Goal: Navigation & Orientation: Find specific page/section

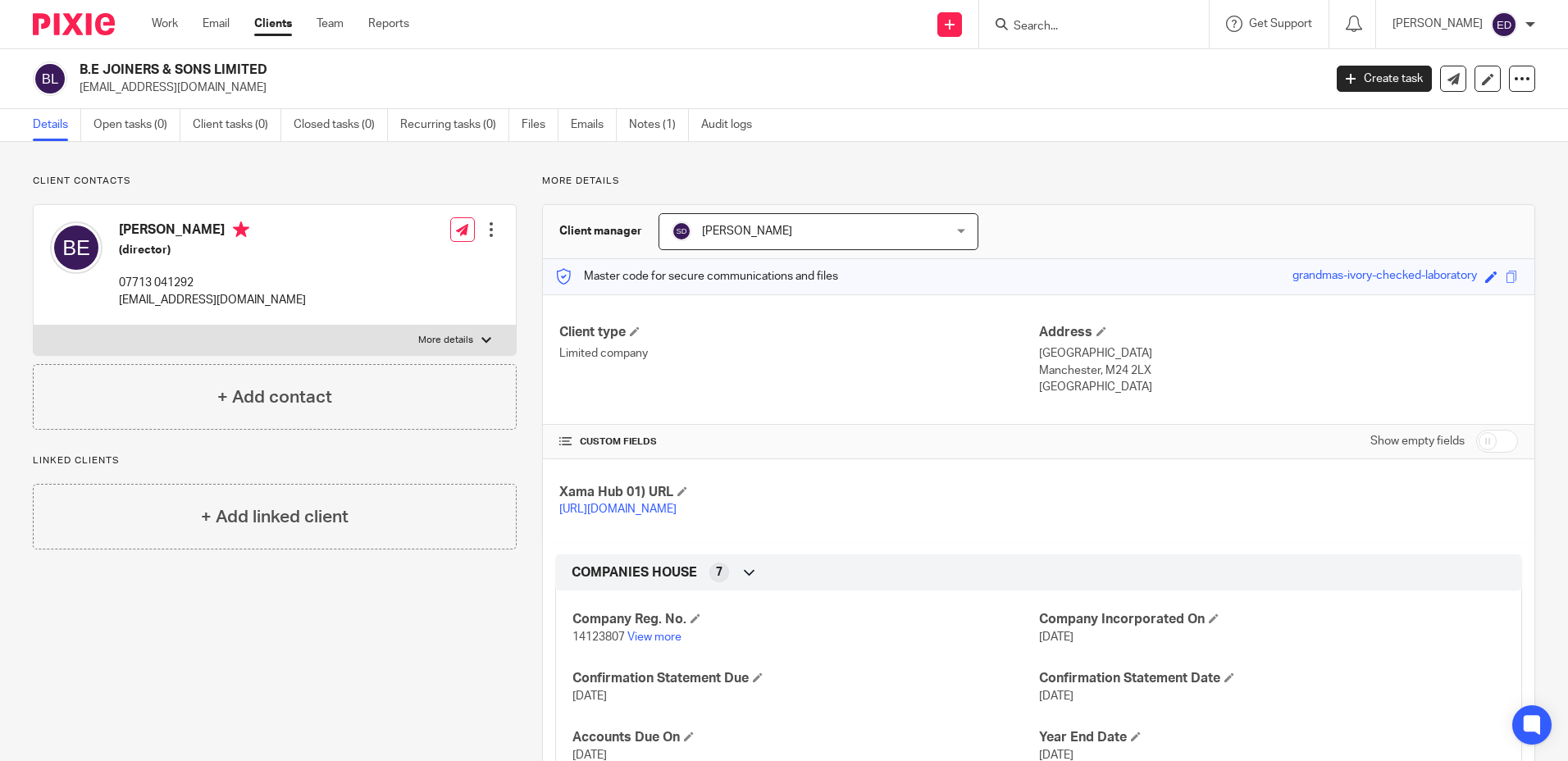
scroll to position [164, 0]
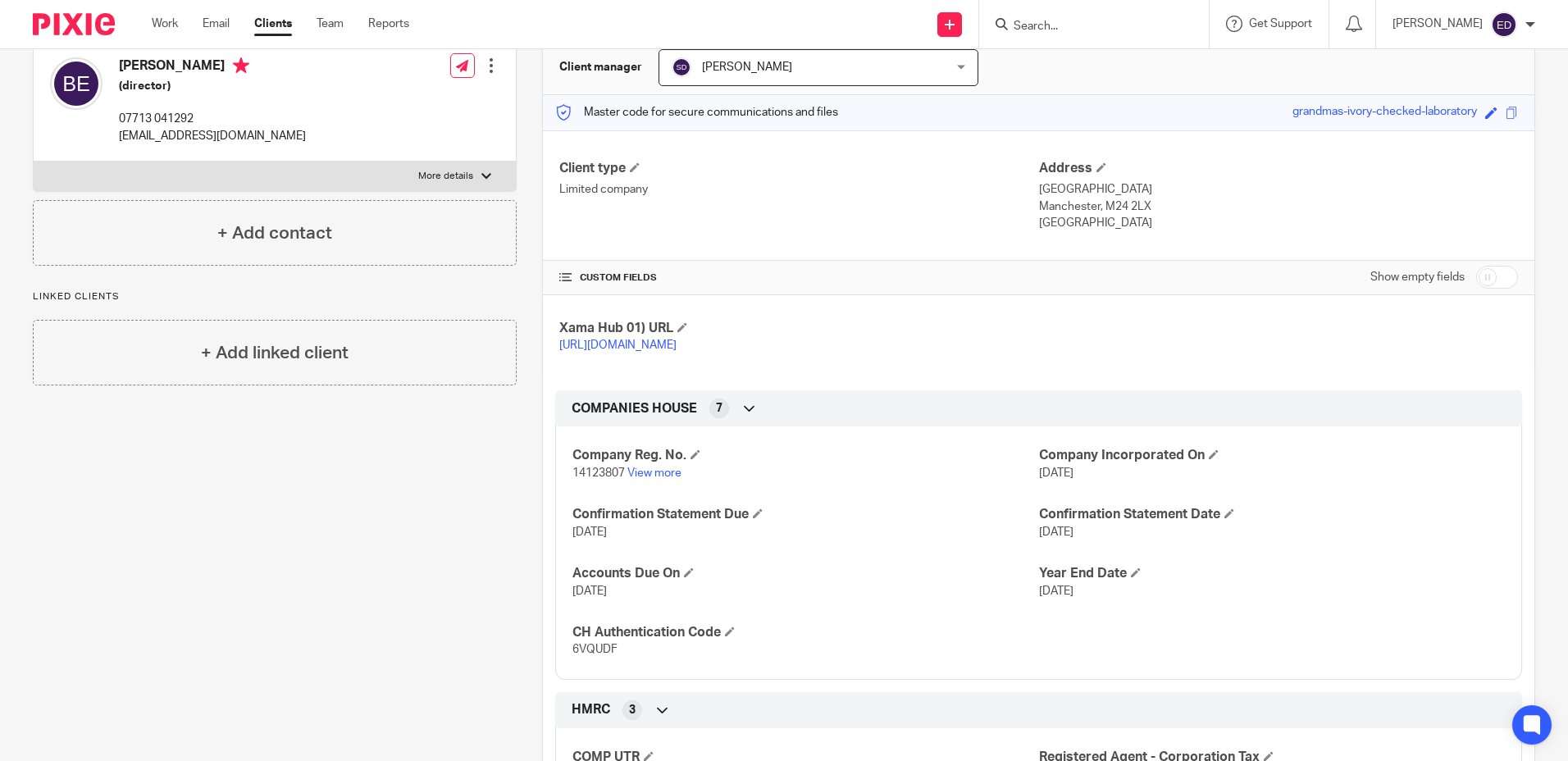
click at [1102, 22] on input "Search" at bounding box center [1086, 27] width 148 height 15
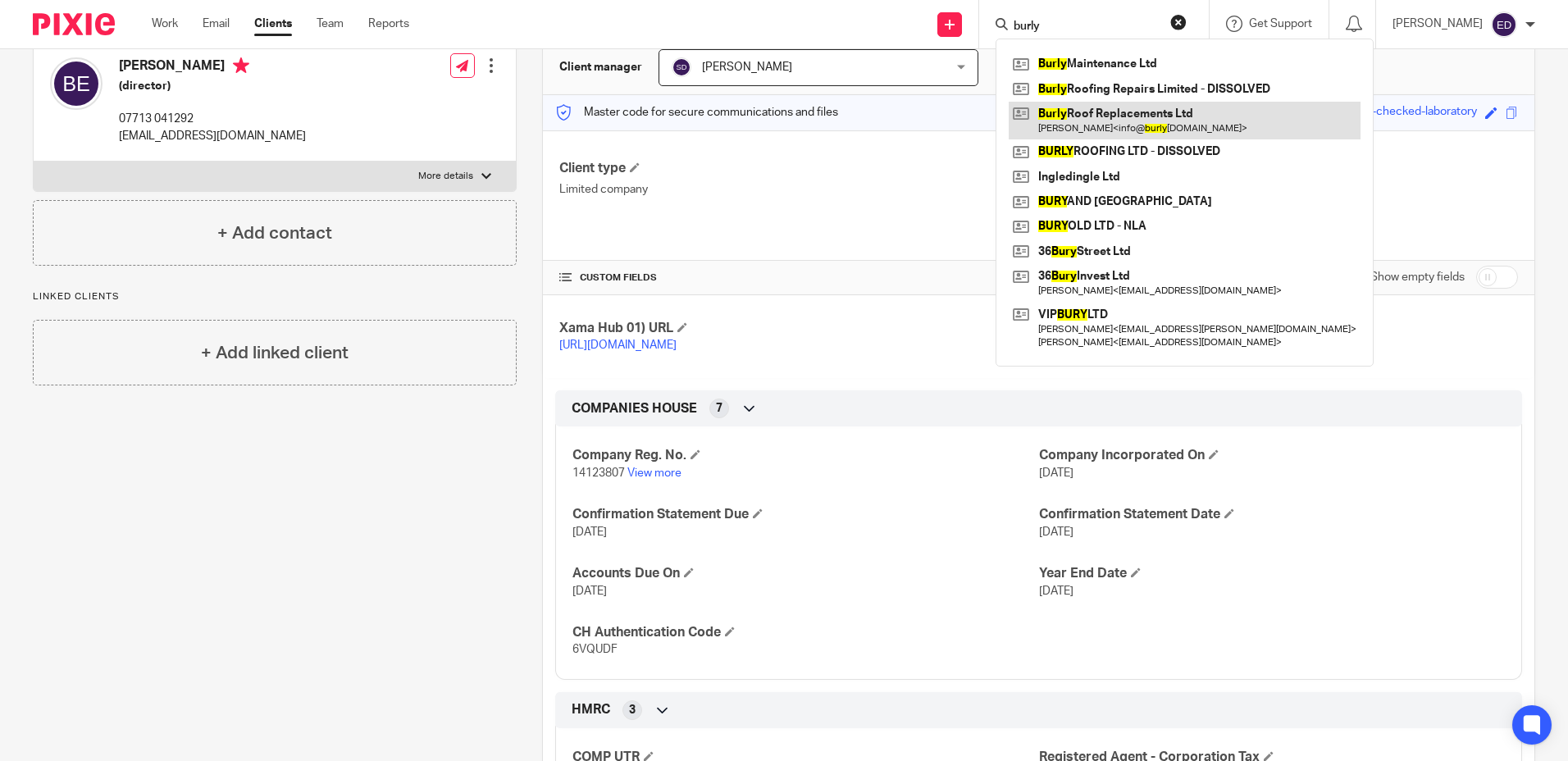
type input "burly"
click at [1151, 111] on link at bounding box center [1184, 120] width 352 height 37
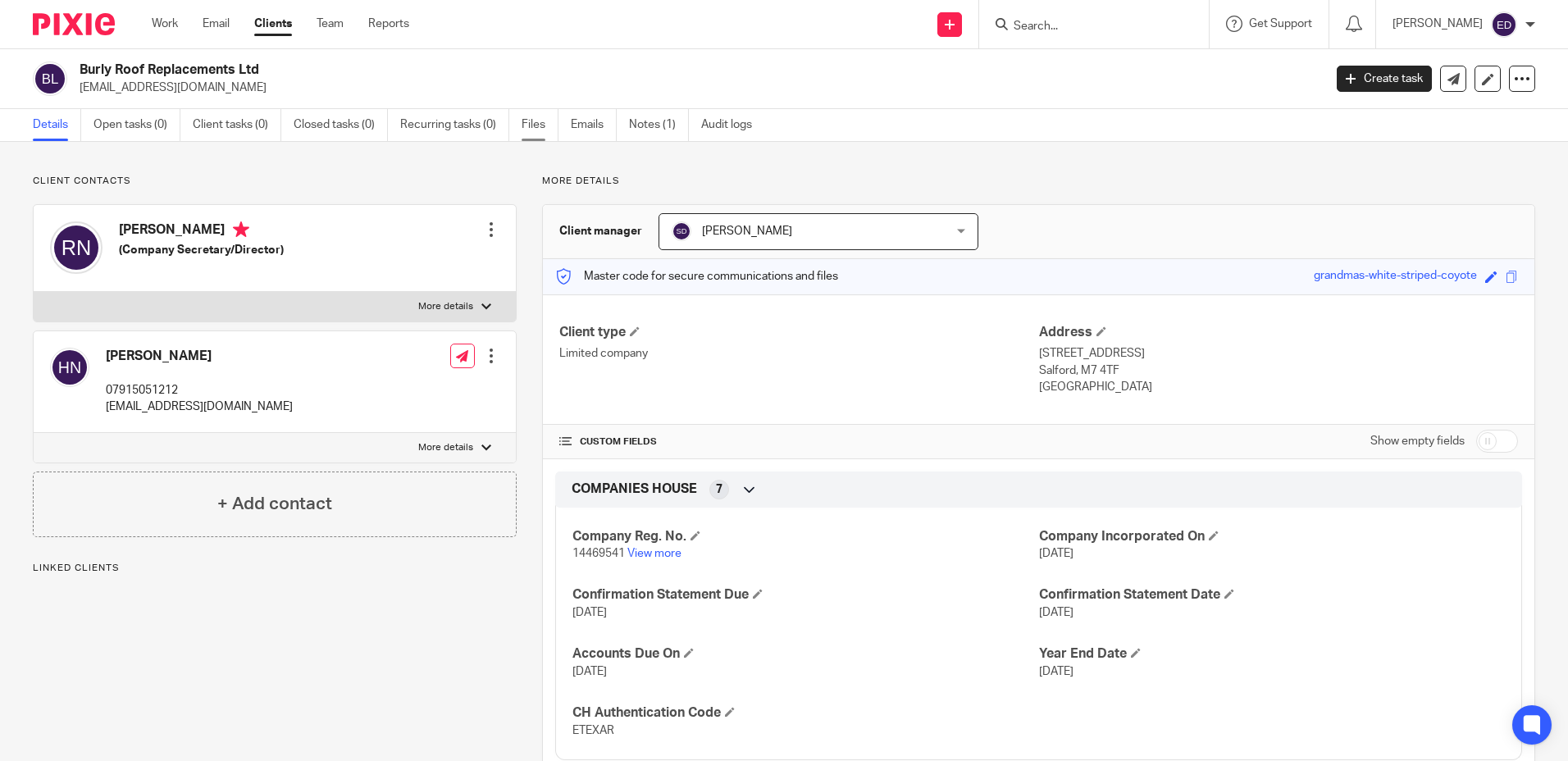
click at [528, 118] on link "Files" at bounding box center [539, 125] width 37 height 32
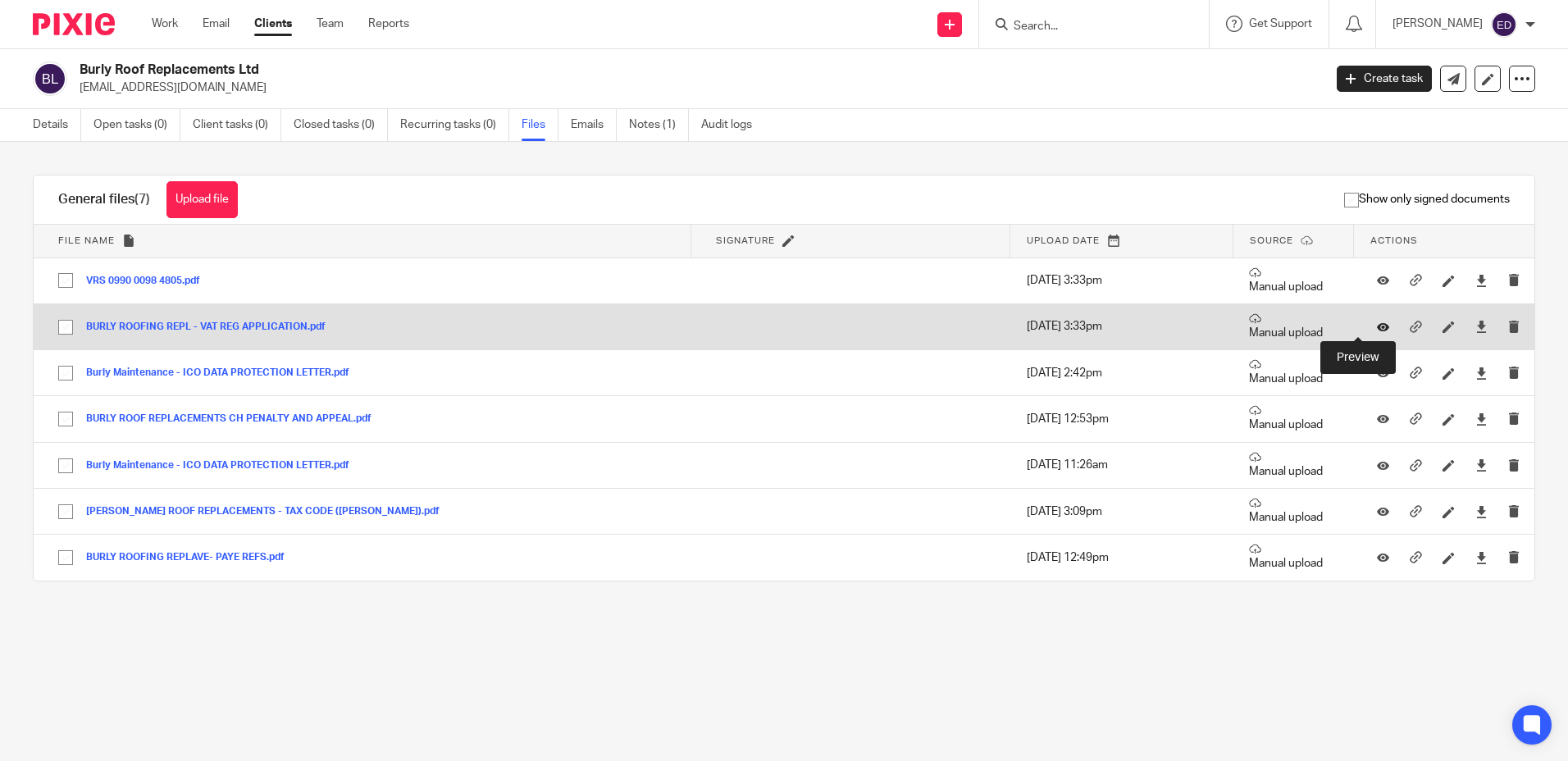
click at [1377, 327] on icon at bounding box center [1383, 327] width 13 height 13
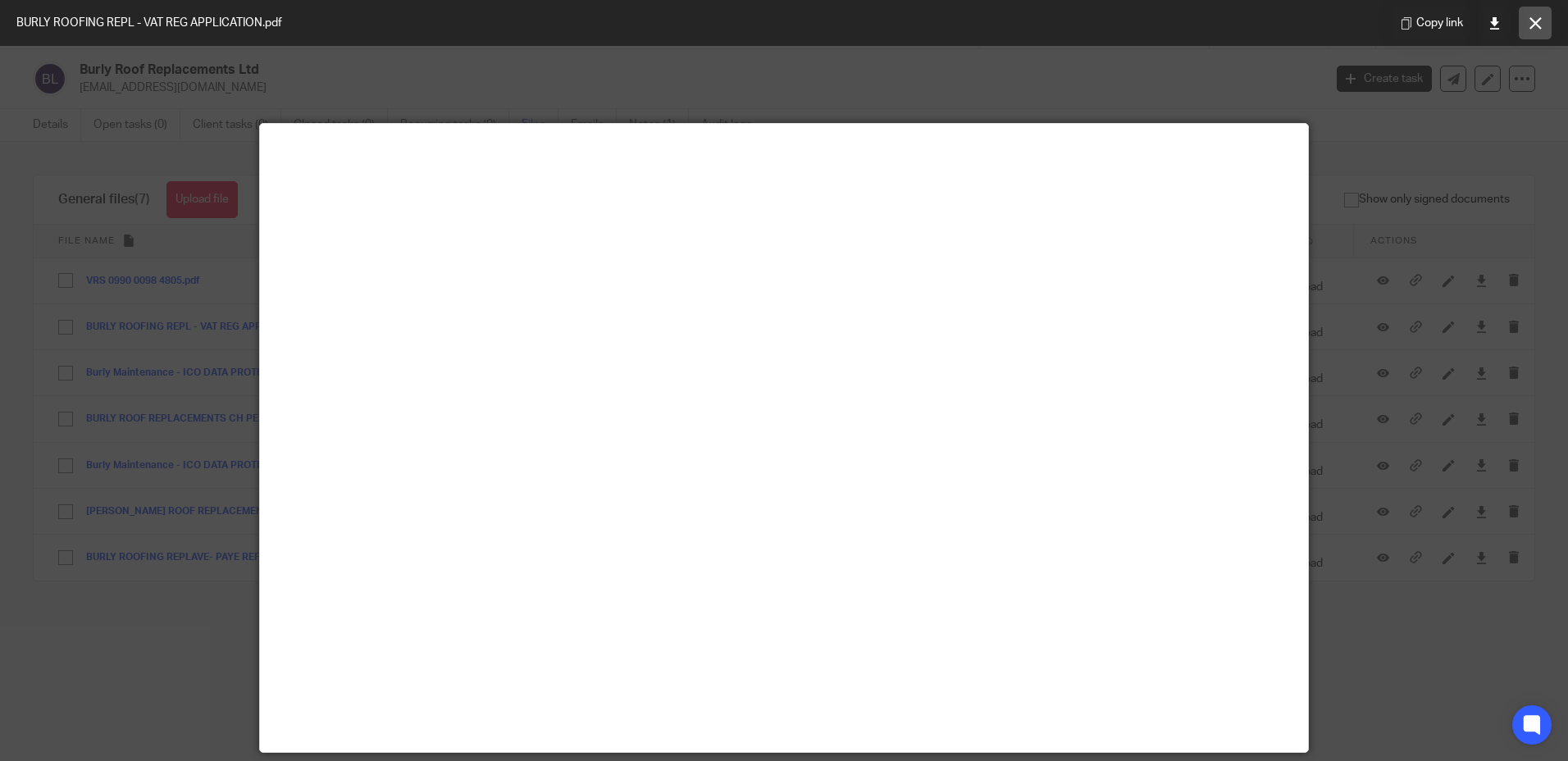
click at [1540, 21] on icon at bounding box center [1536, 24] width 13 height 13
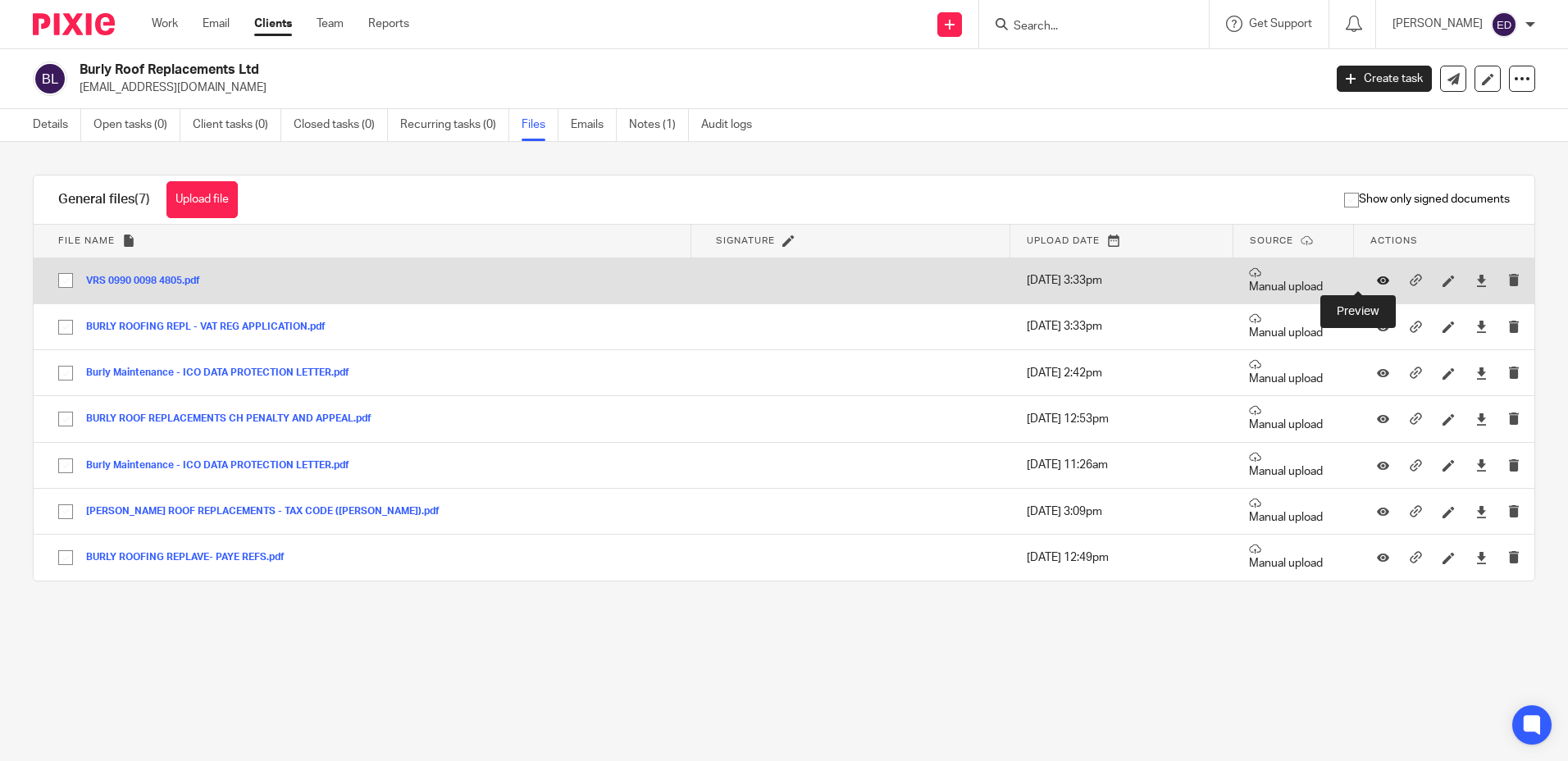
click at [1377, 275] on icon at bounding box center [1383, 282] width 13 height 13
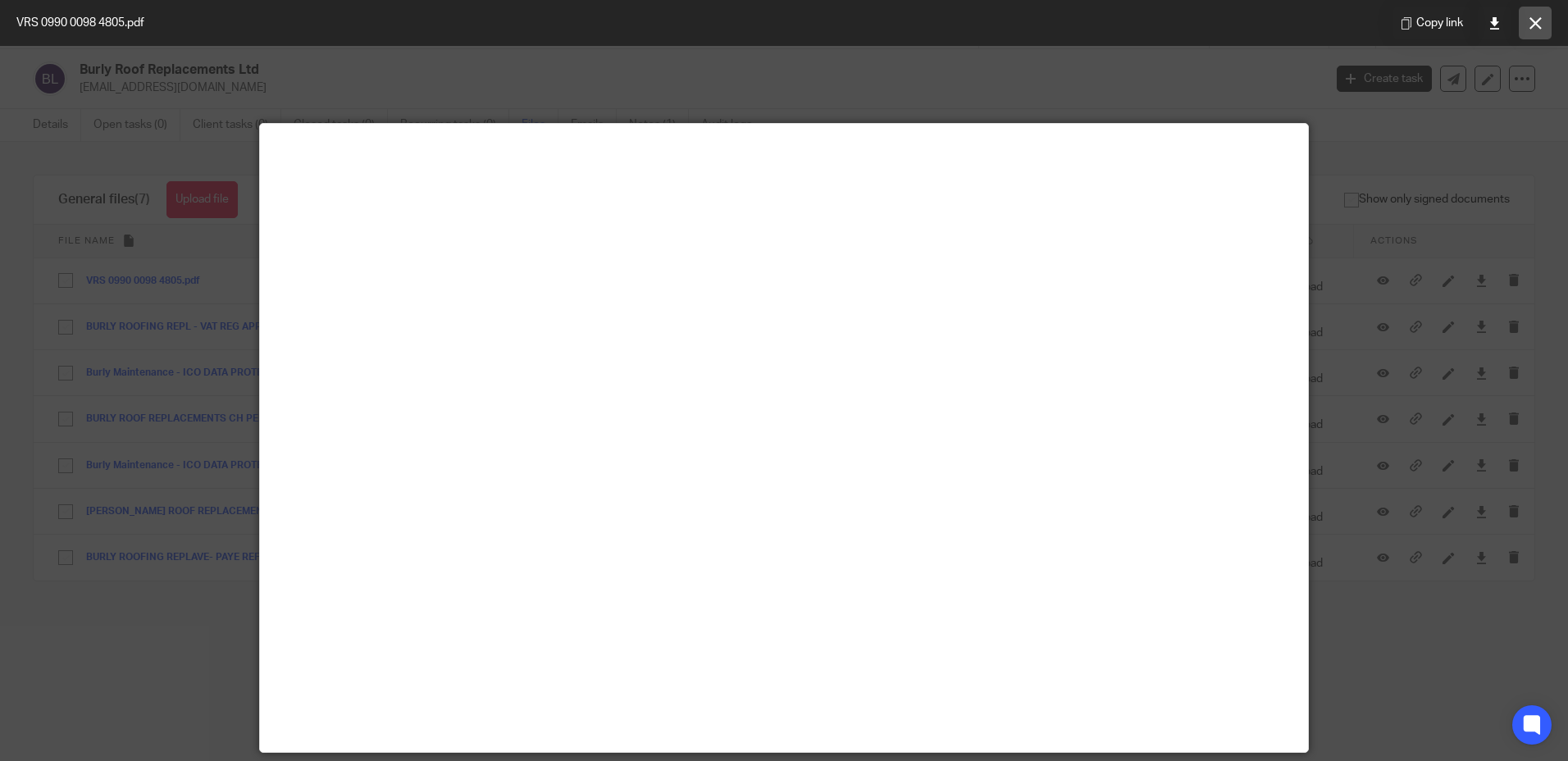
click at [1537, 18] on icon at bounding box center [1536, 24] width 13 height 13
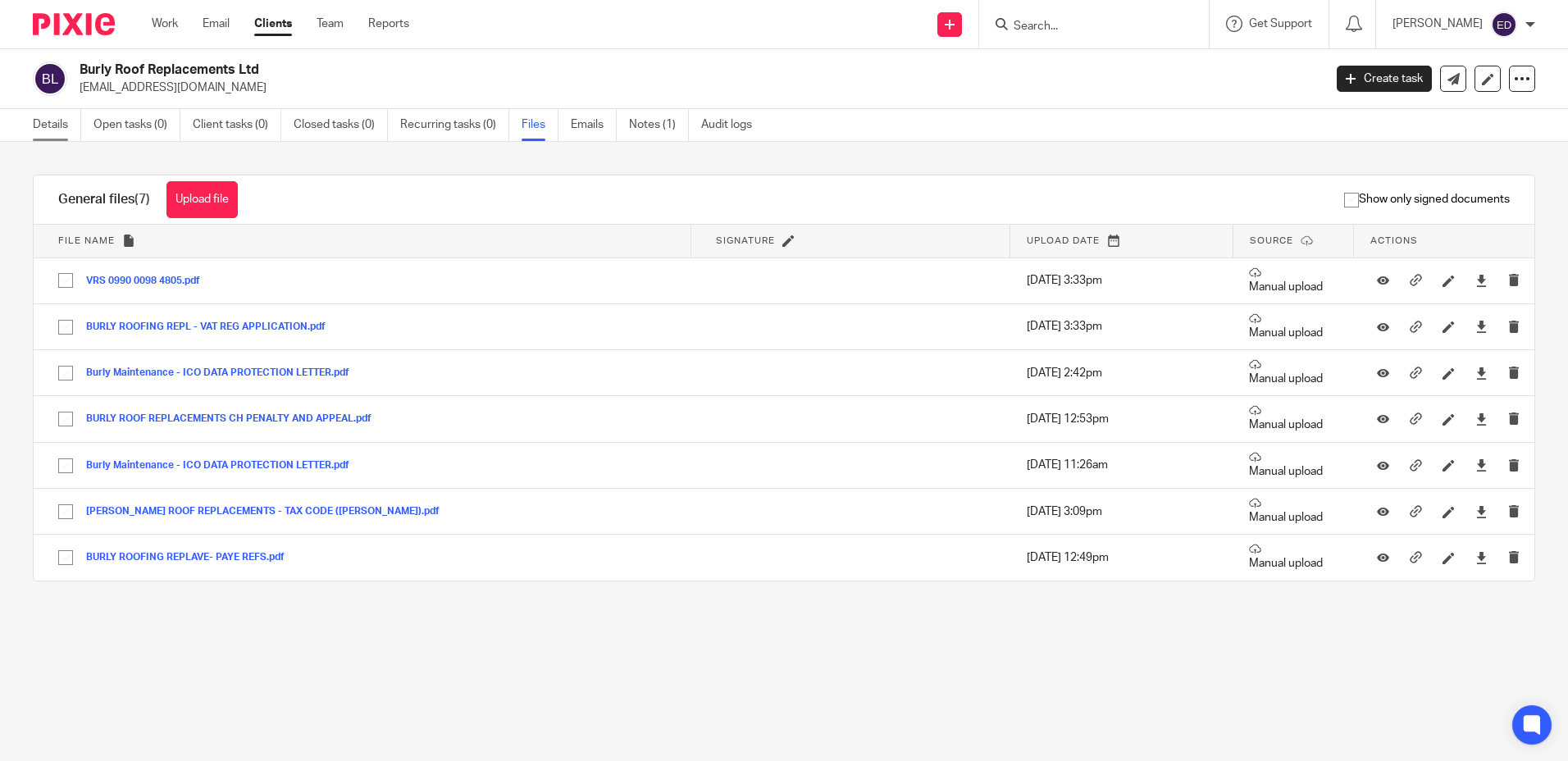
click at [62, 124] on link "Details" at bounding box center [56, 125] width 48 height 32
